Goal: Find specific page/section: Find specific page/section

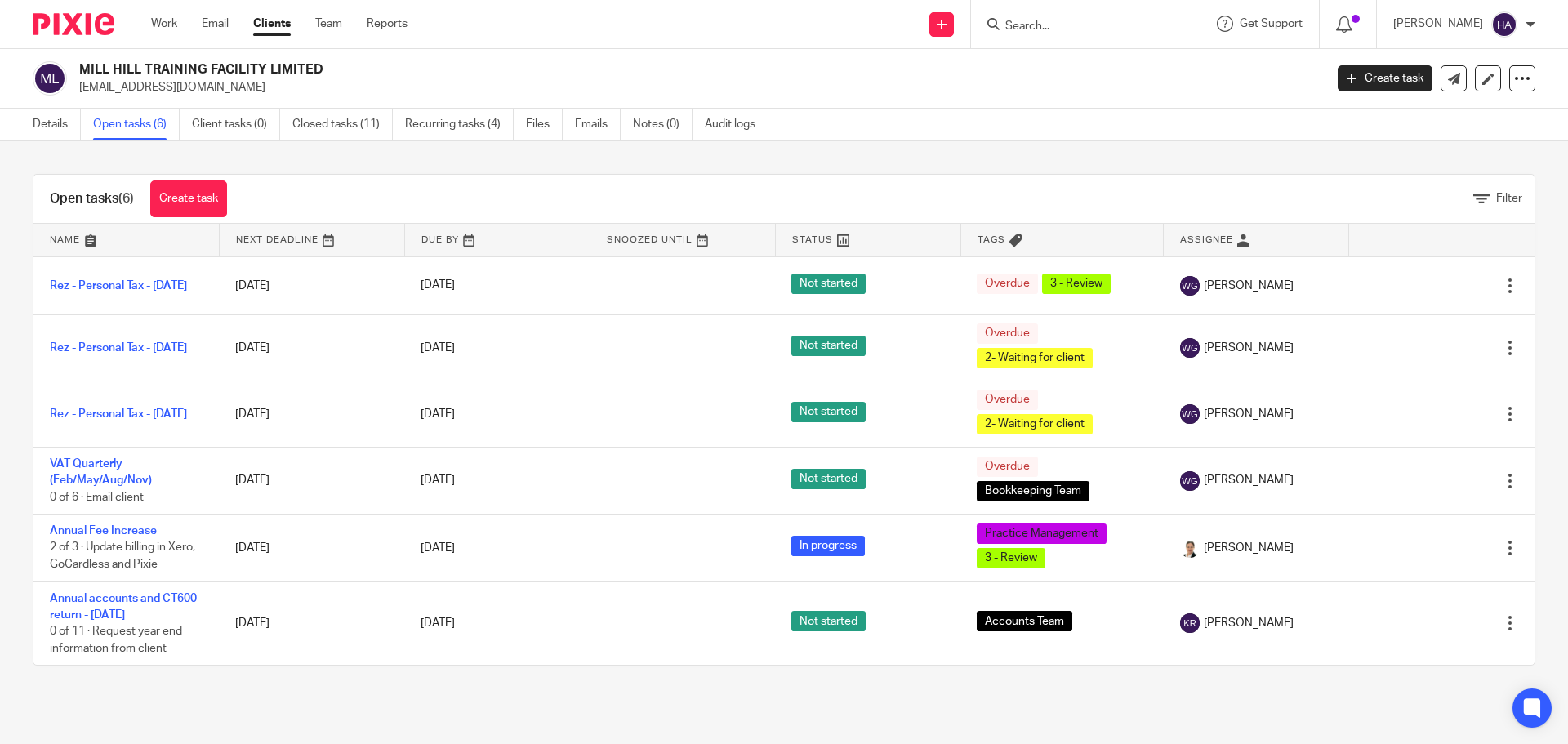
click at [1084, 35] on div at bounding box center [1086, 24] width 229 height 48
click at [1071, 31] on input "Search" at bounding box center [1077, 26] width 147 height 14
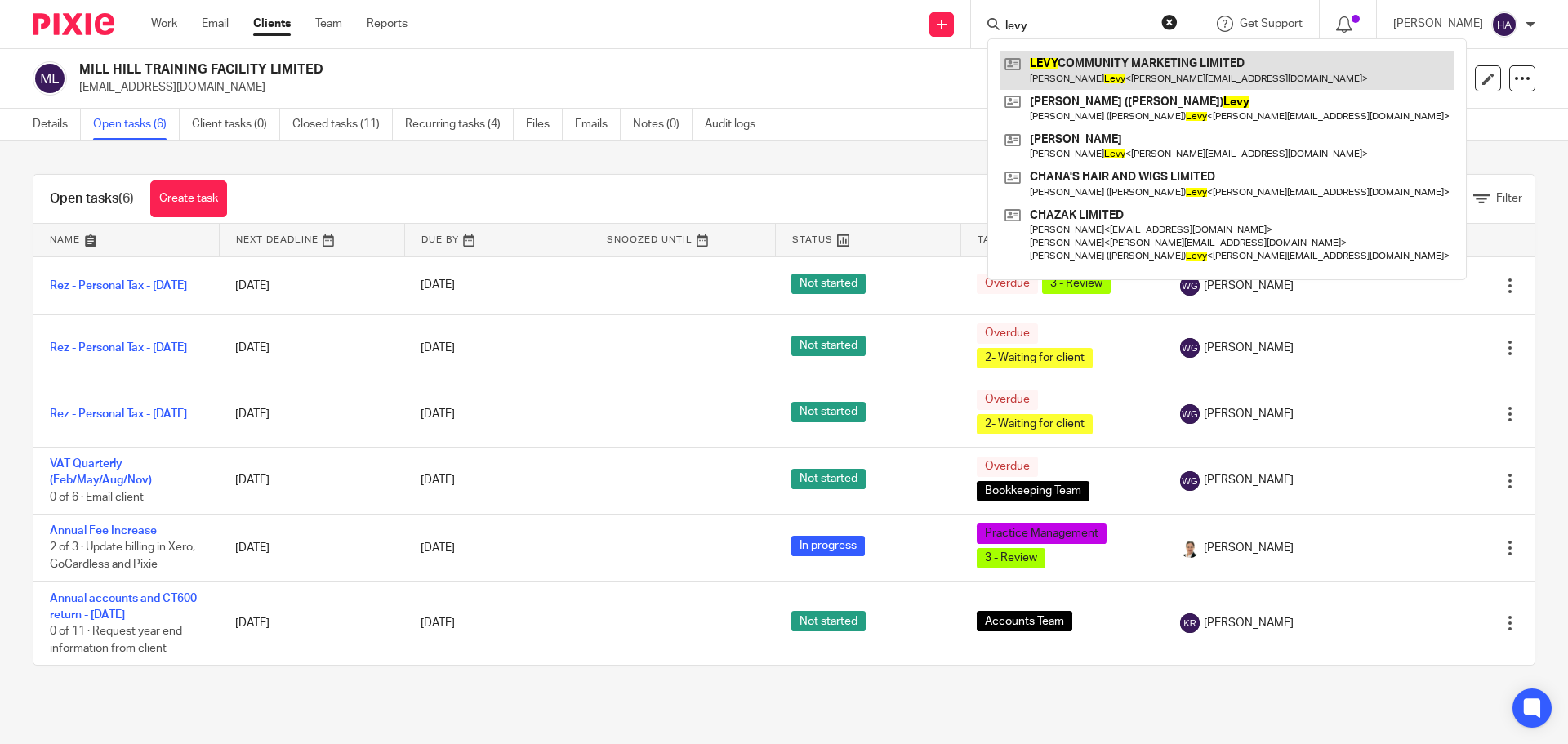
type input "levy"
click at [1080, 60] on link at bounding box center [1227, 70] width 453 height 37
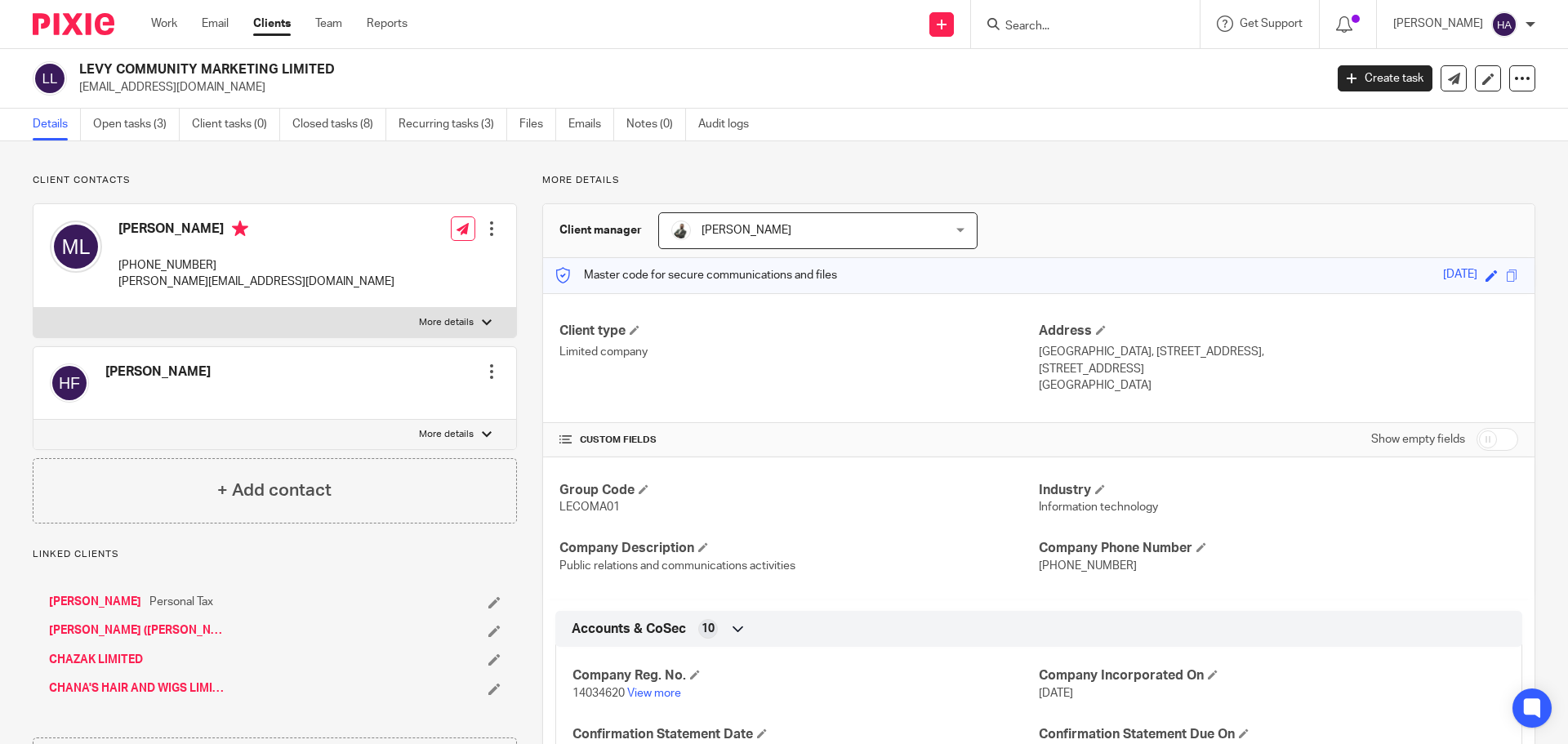
click at [211, 277] on p "[PERSON_NAME][EMAIL_ADDRESS][DOMAIN_NAME]" at bounding box center [256, 281] width 276 height 16
copy div "[PERSON_NAME][EMAIL_ADDRESS][DOMAIN_NAME]"
click at [1109, 28] on input "Search" at bounding box center [1077, 26] width 147 height 14
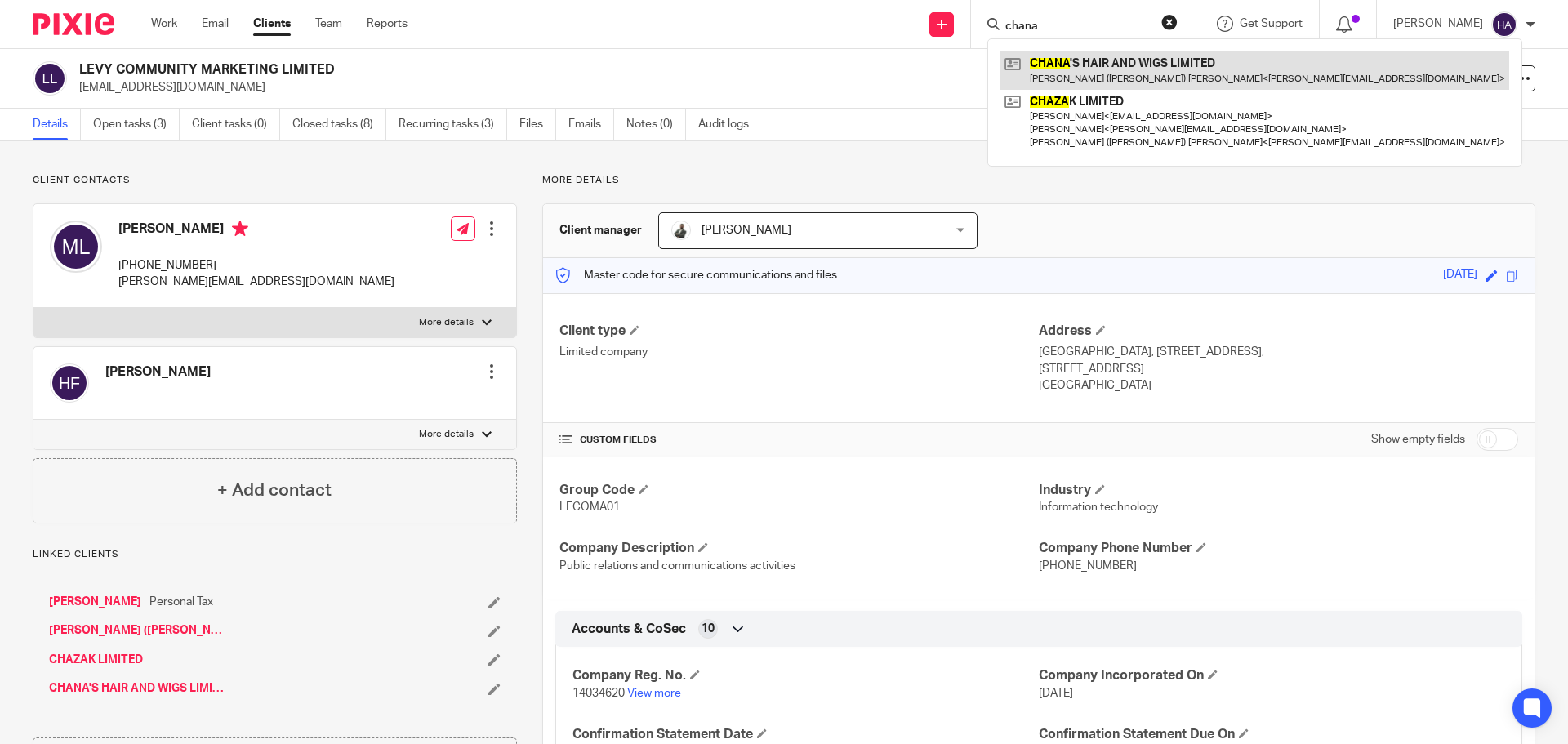
type input "chana"
click at [1111, 54] on link at bounding box center [1255, 70] width 509 height 37
